Goal: Transaction & Acquisition: Purchase product/service

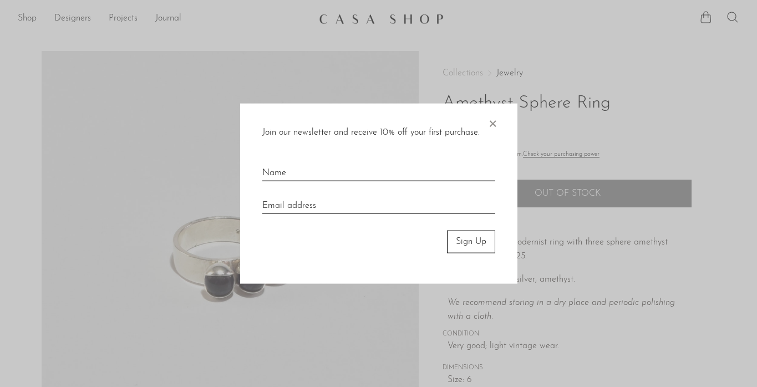
click at [489, 126] on span "×" at bounding box center [492, 122] width 11 height 36
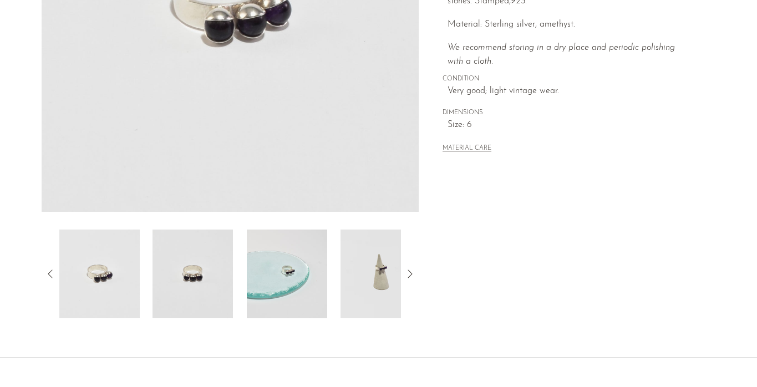
scroll to position [271, 0]
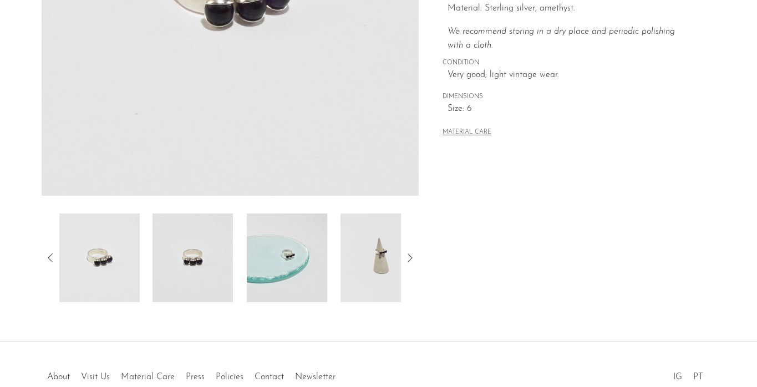
click at [272, 258] on img at bounding box center [287, 258] width 80 height 89
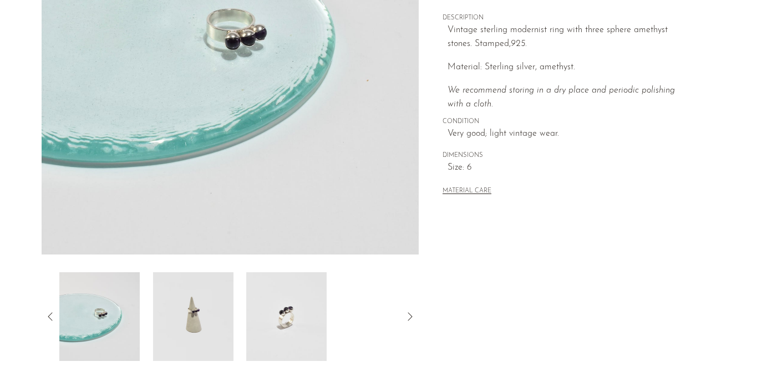
scroll to position [204, 0]
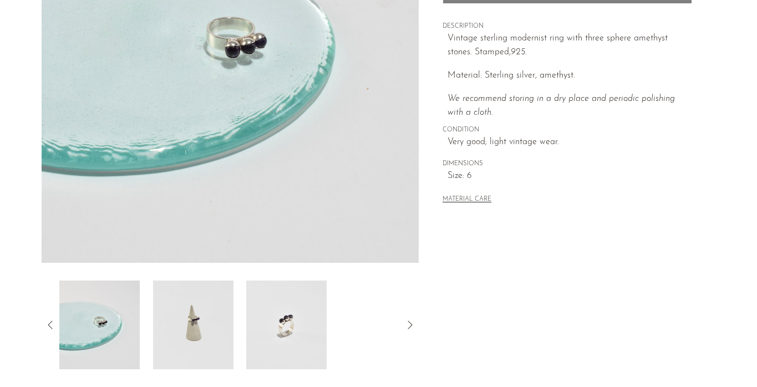
click at [283, 322] on img at bounding box center [286, 325] width 80 height 89
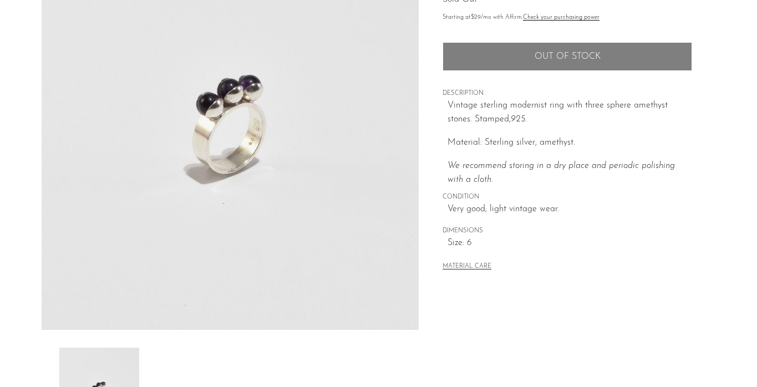
scroll to position [129, 0]
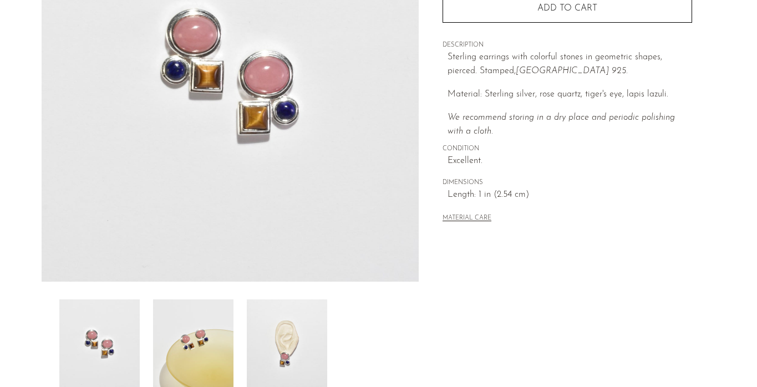
scroll to position [335, 0]
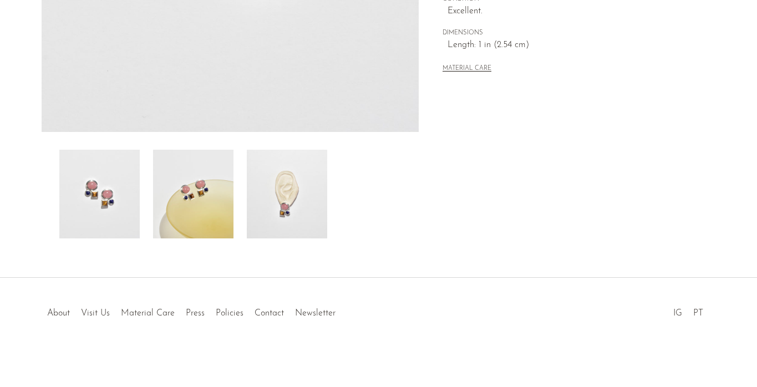
click at [301, 181] on img at bounding box center [287, 194] width 80 height 89
click at [203, 183] on img at bounding box center [193, 194] width 80 height 89
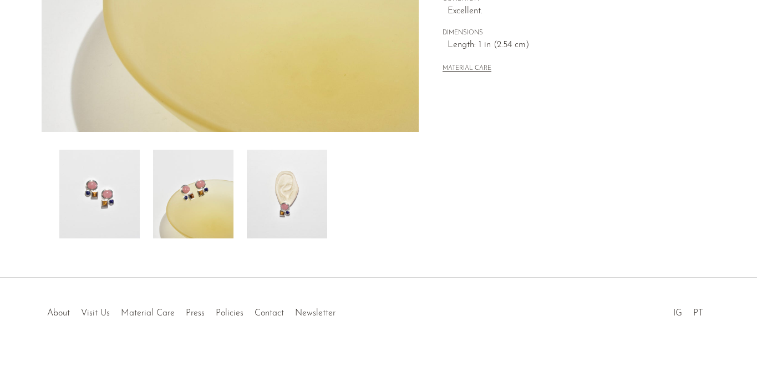
click at [105, 173] on img at bounding box center [99, 194] width 80 height 89
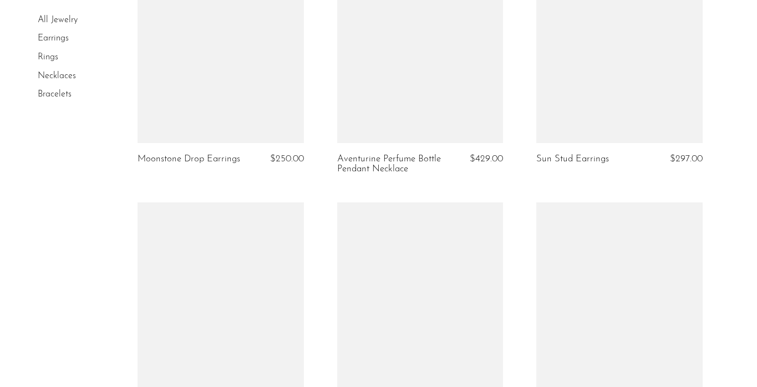
scroll to position [3424, 0]
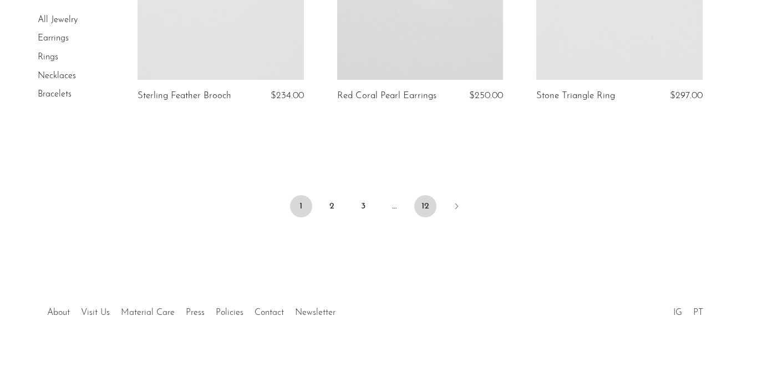
click at [425, 204] on link "12" at bounding box center [425, 206] width 22 height 22
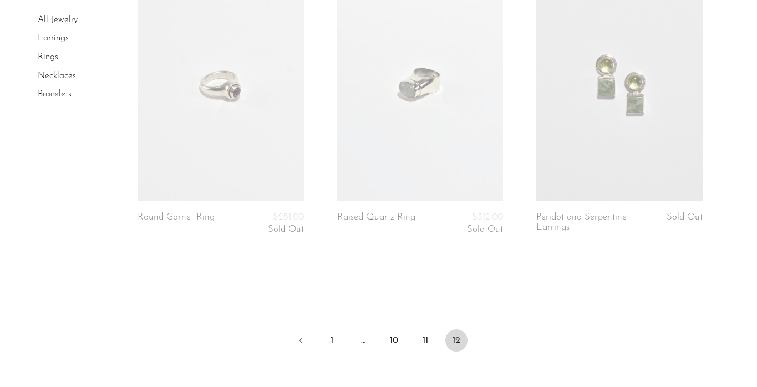
scroll to position [2783, 0]
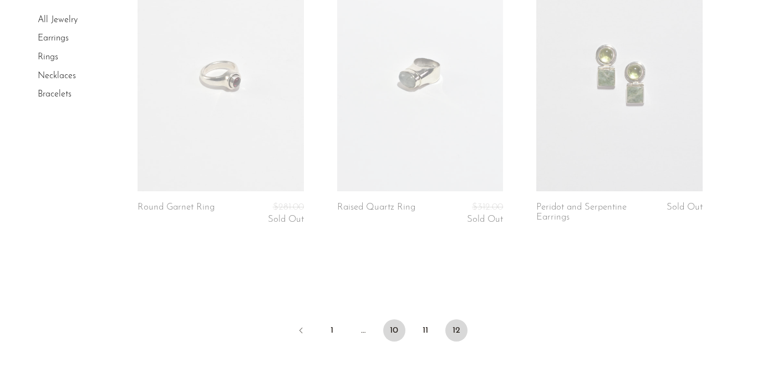
click at [388, 320] on link "10" at bounding box center [394, 331] width 22 height 22
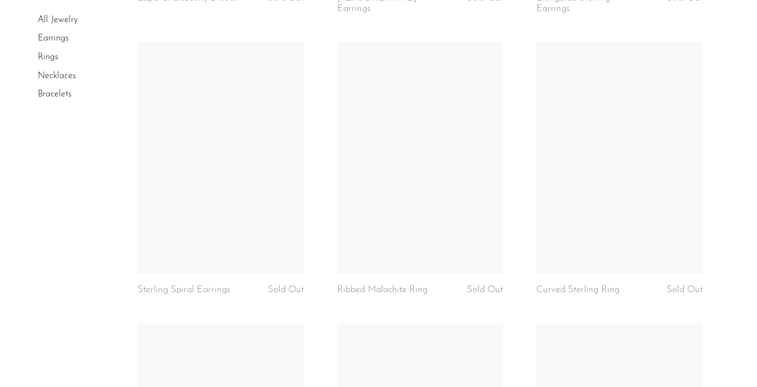
scroll to position [680, 0]
